Goal: Ask a question

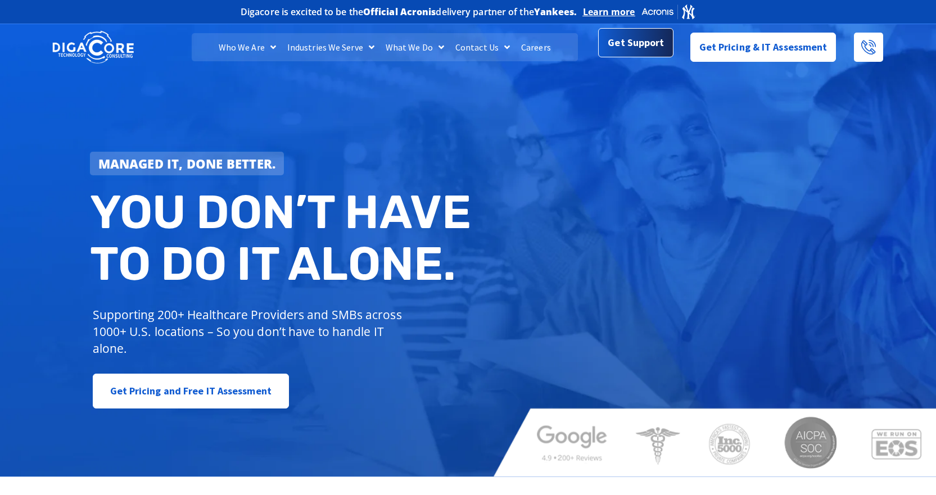
click at [647, 51] on span "Get Support" at bounding box center [636, 44] width 56 height 22
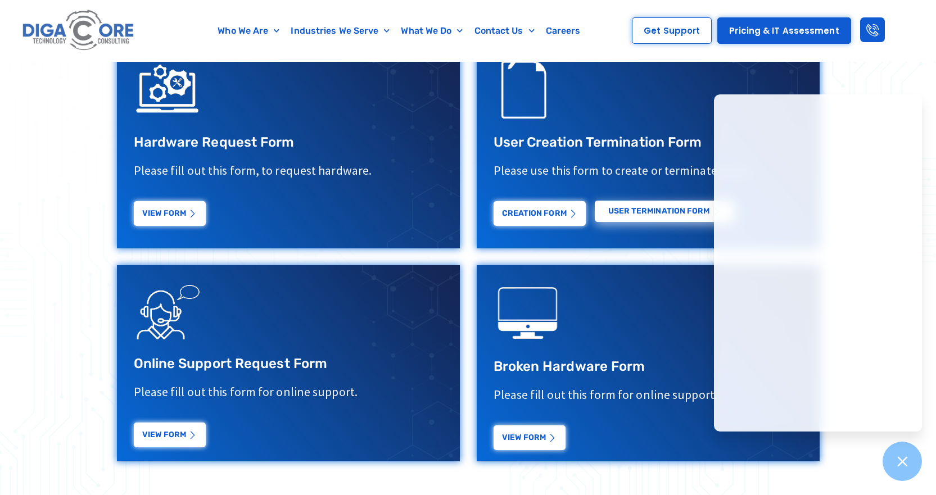
scroll to position [450, 0]
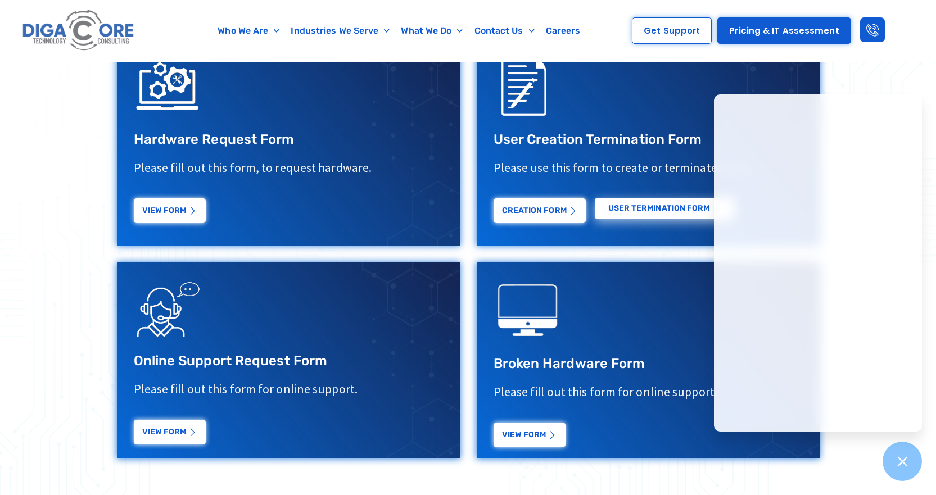
click at [815, 473] on div at bounding box center [468, 200] width 936 height 635
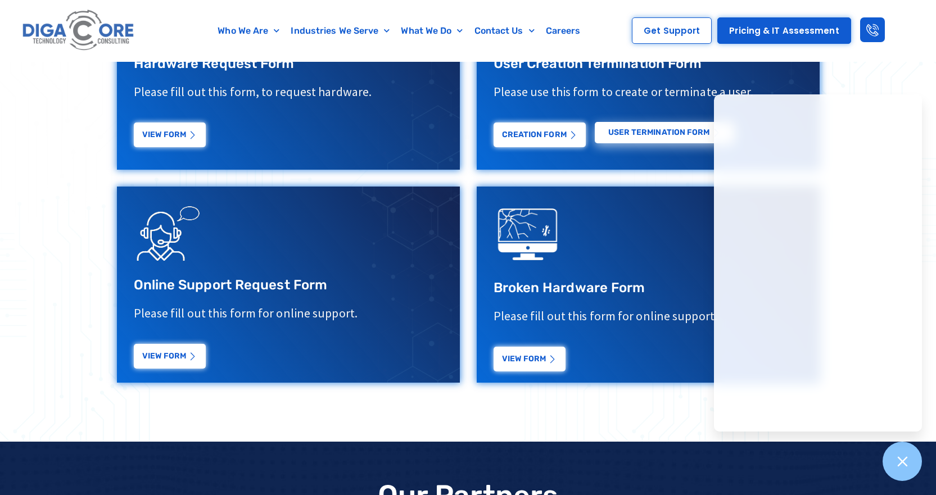
scroll to position [506, 0]
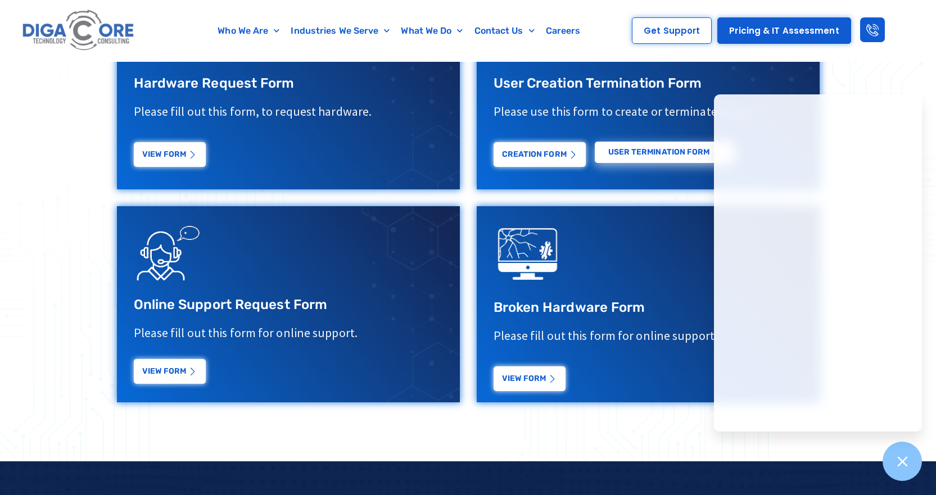
click at [179, 370] on link "View Form" at bounding box center [170, 371] width 72 height 25
